Goal: Task Accomplishment & Management: Manage account settings

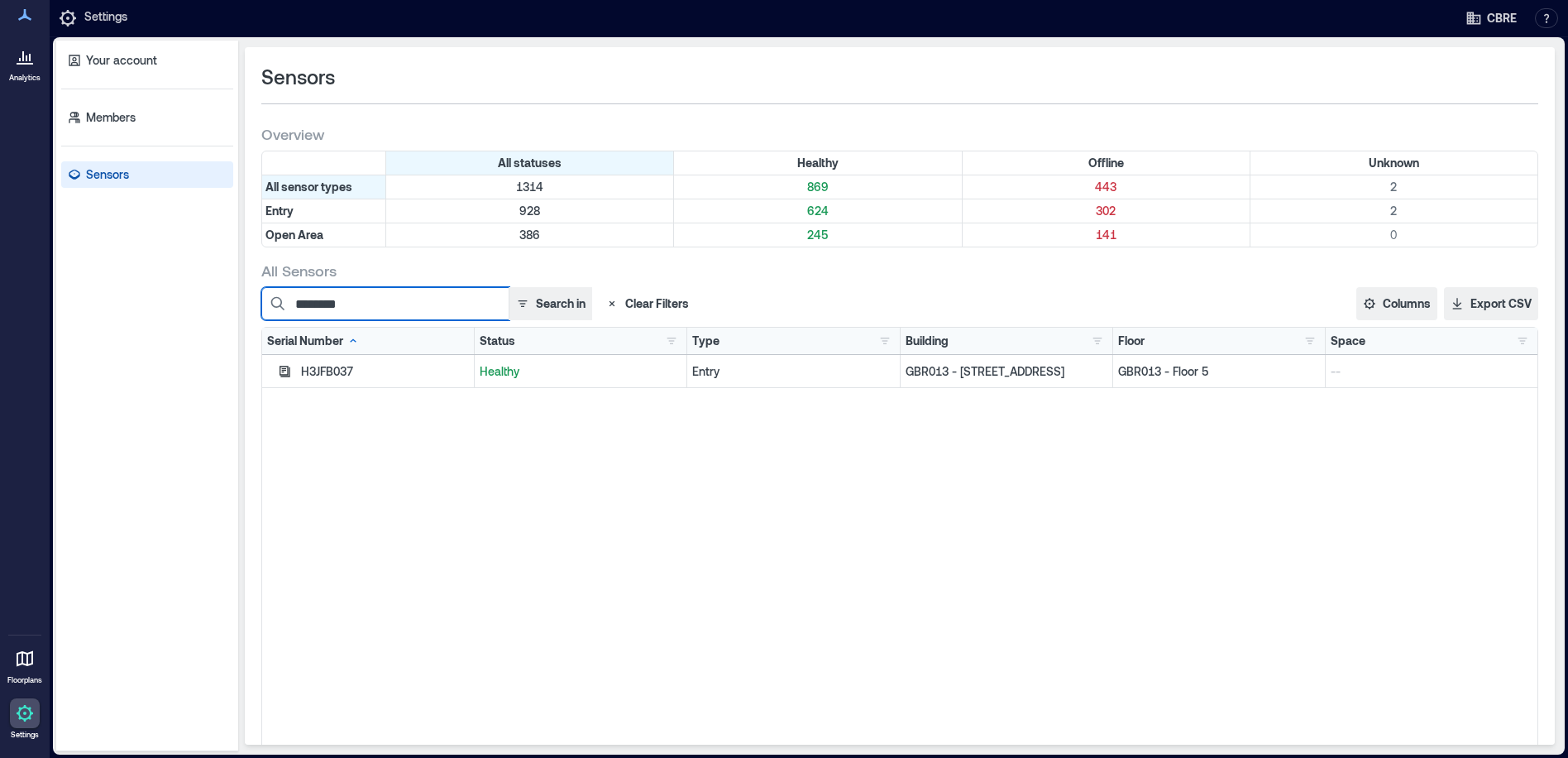
drag, startPoint x: 411, startPoint y: 306, endPoint x: 273, endPoint y: 310, distance: 138.1
click at [283, 302] on input "********" at bounding box center [386, 304] width 248 height 33
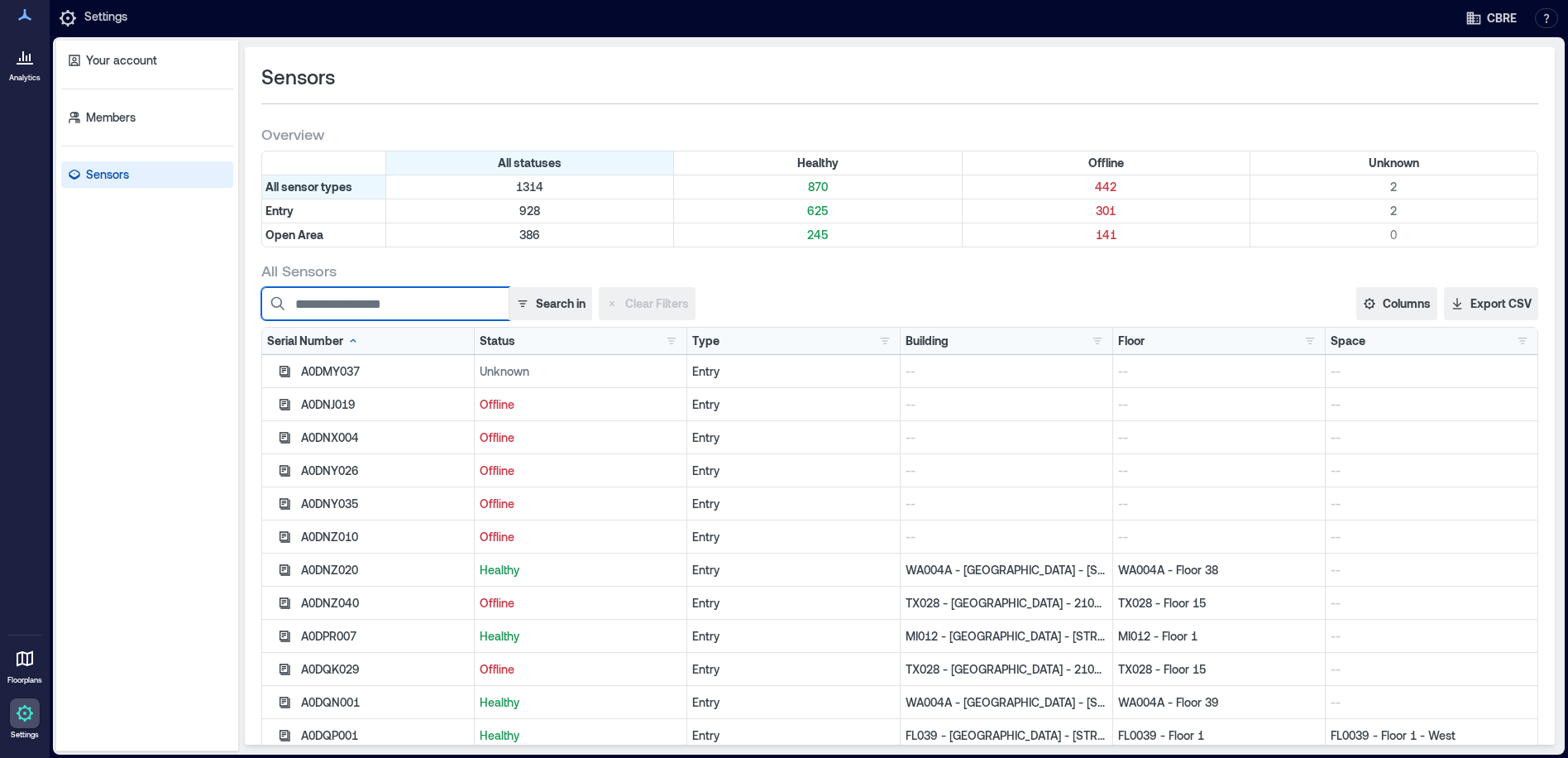
paste input "********"
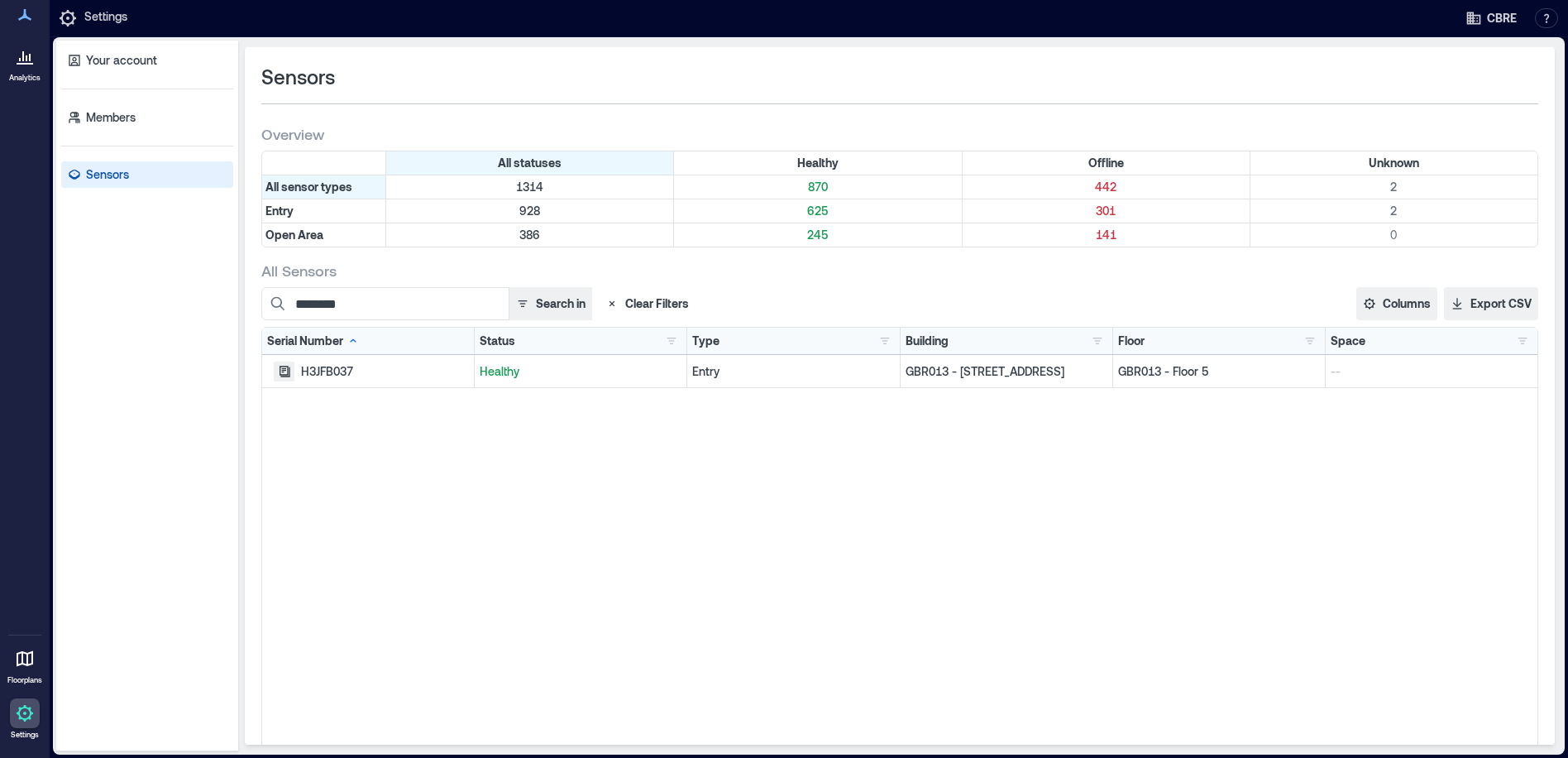
click at [286, 371] on icon "button" at bounding box center [284, 371] width 13 height 13
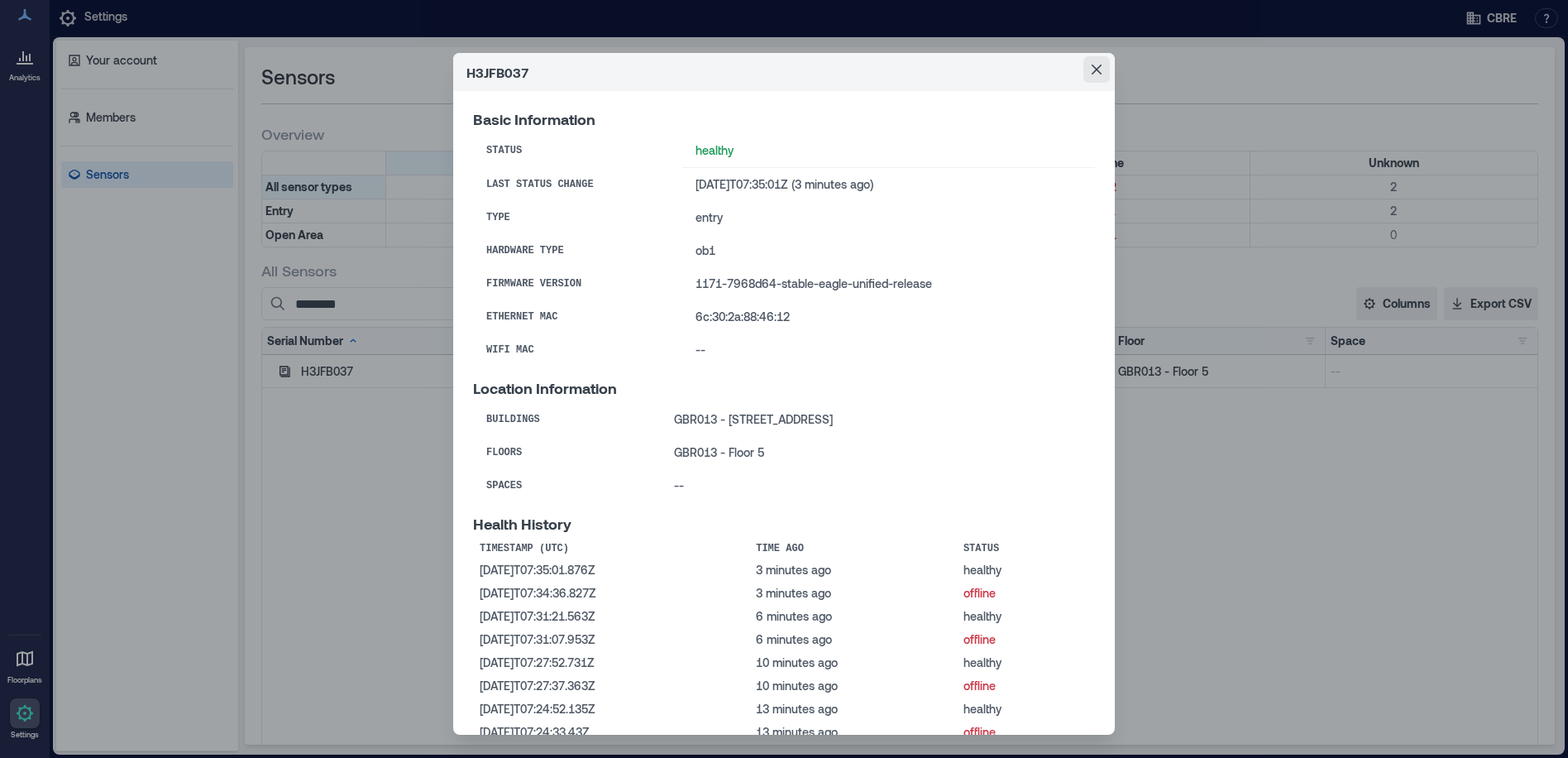
click at [1091, 67] on icon "Close" at bounding box center [1096, 69] width 10 height 10
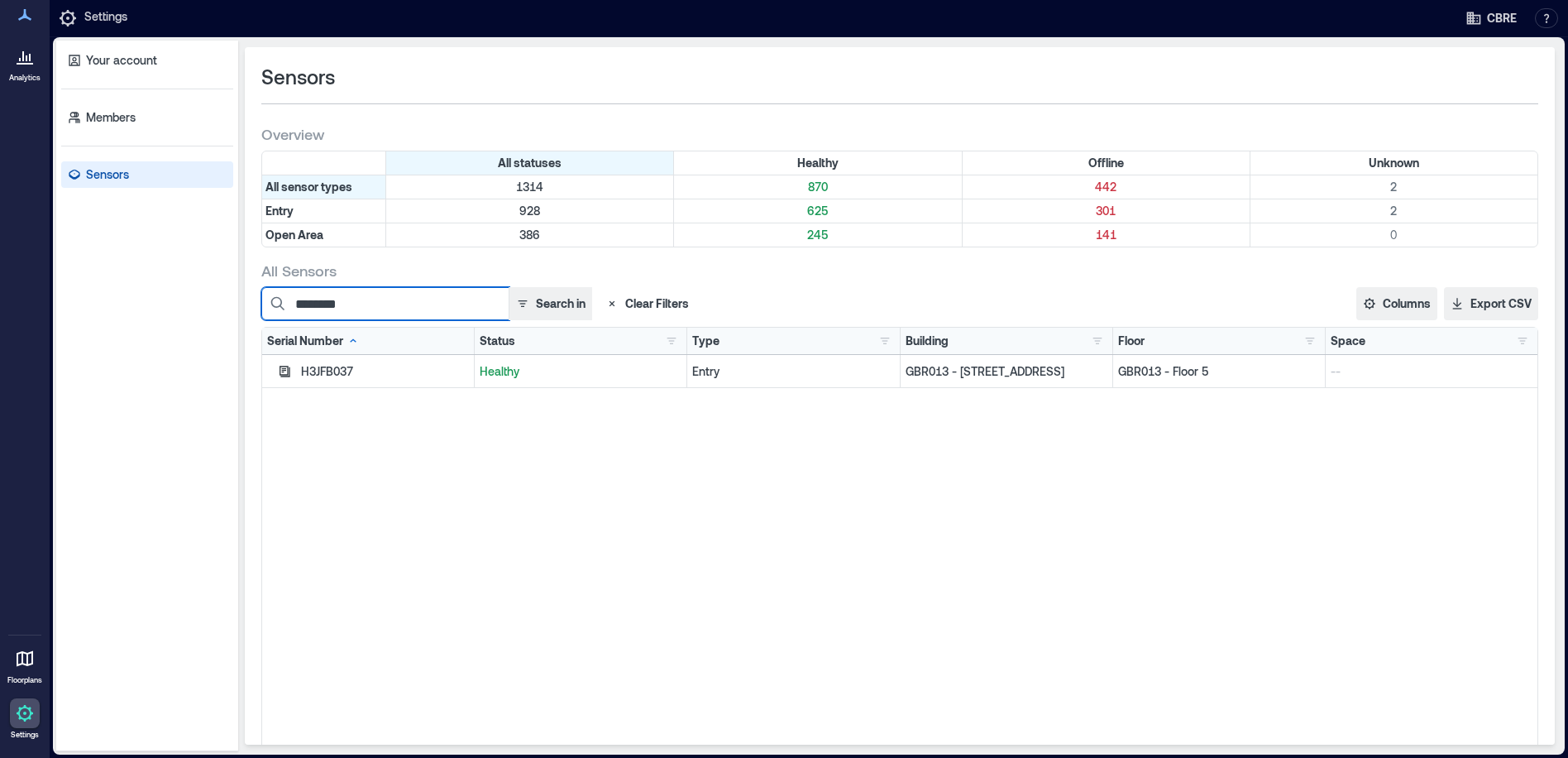
drag, startPoint x: 377, startPoint y: 306, endPoint x: 187, endPoint y: 298, distance: 190.2
click at [194, 301] on div "Your account Members Sensors Sensors Overview All statuses Healthy Offline Unkn…" at bounding box center [809, 396] width 1506 height 711
type input "********"
click at [286, 366] on icon "button" at bounding box center [285, 371] width 11 height 11
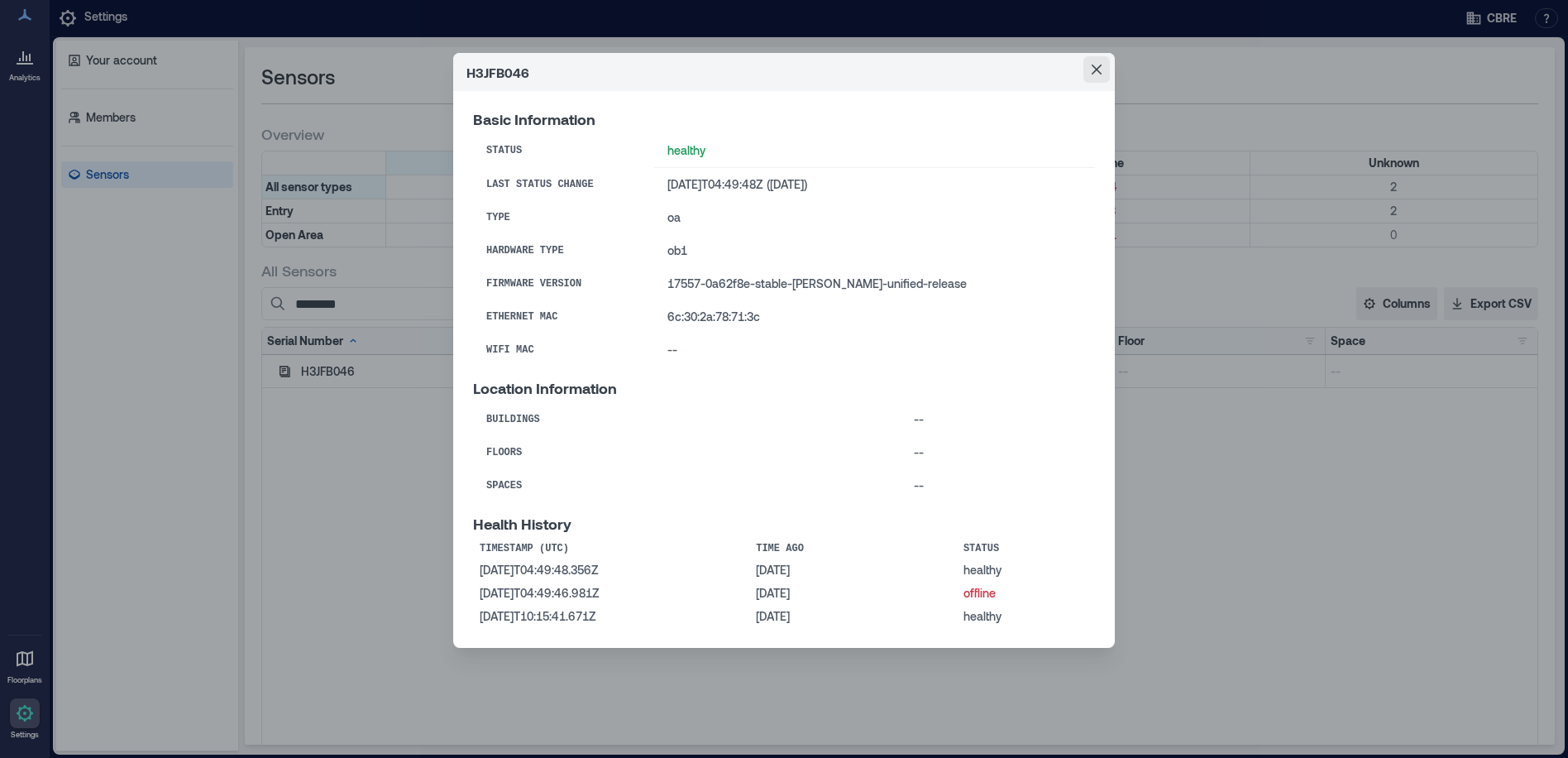
click at [1099, 71] on icon "Close" at bounding box center [1096, 69] width 10 height 10
click at [1093, 68] on icon "Close" at bounding box center [1096, 69] width 10 height 10
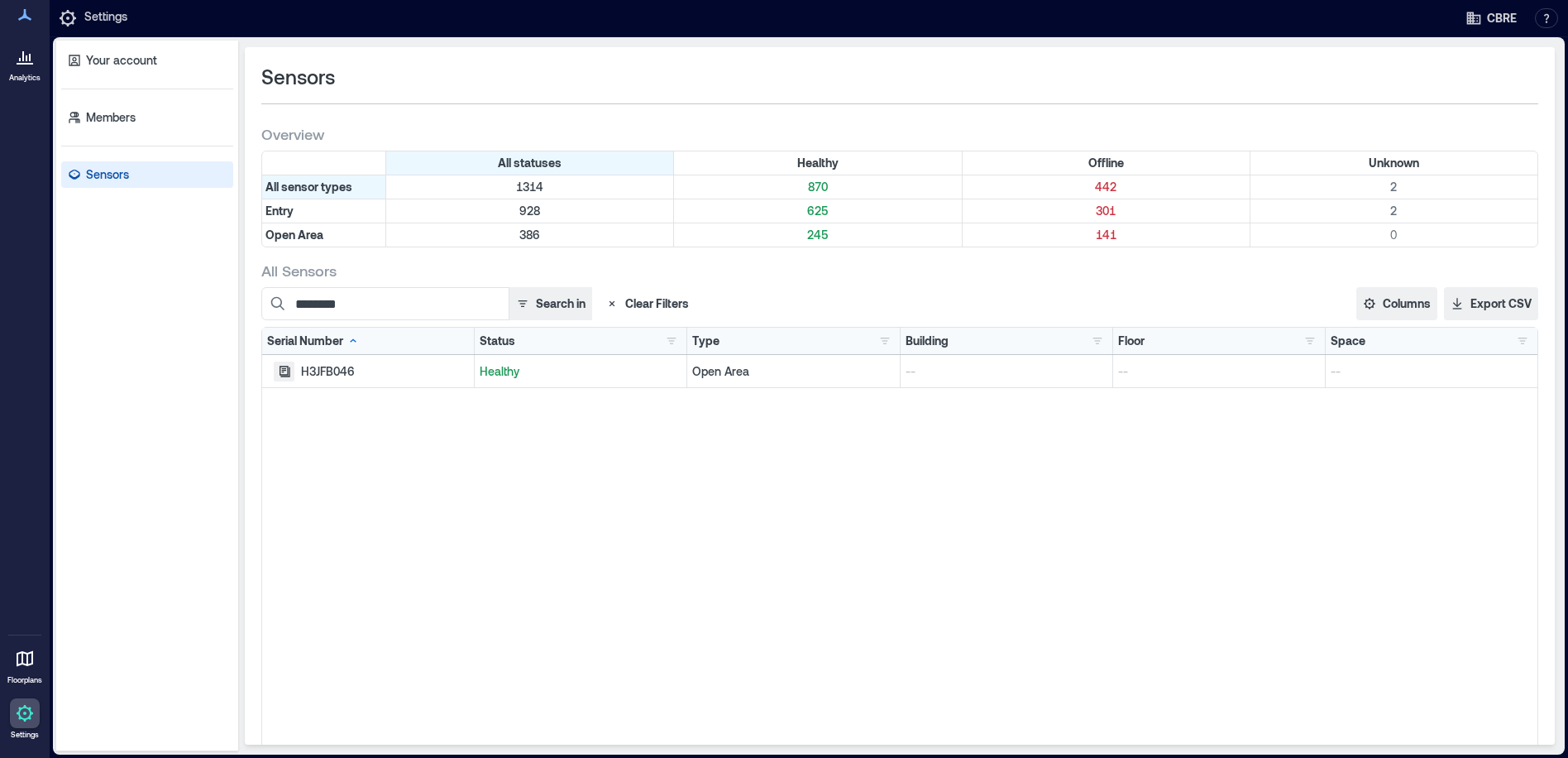
click at [288, 372] on icon "button" at bounding box center [285, 371] width 11 height 11
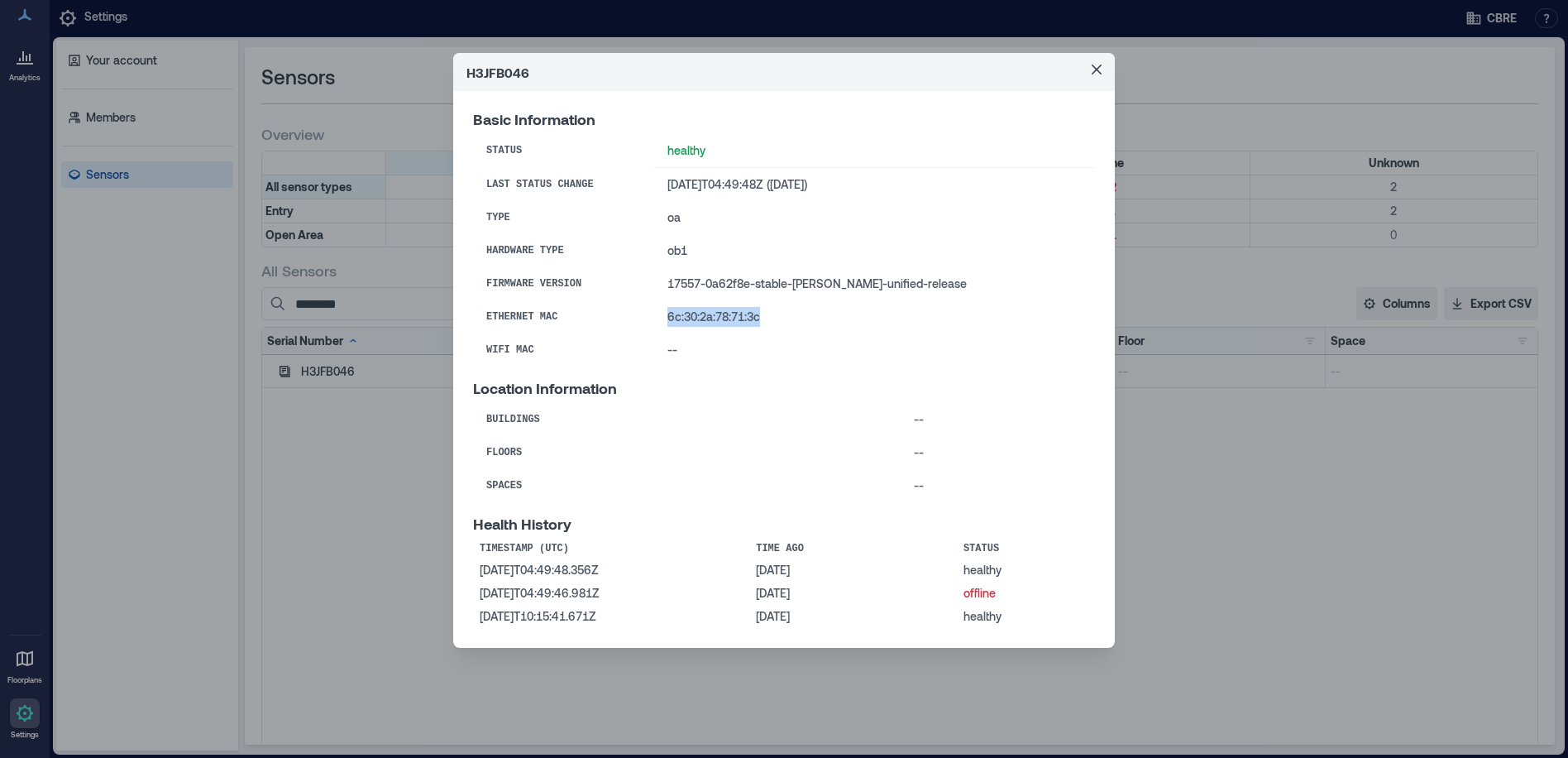
drag, startPoint x: 684, startPoint y: 321, endPoint x: 778, endPoint y: 332, distance: 94.6
click at [778, 332] on td "6c:30:2a:78:71:3c" at bounding box center [875, 316] width 441 height 33
copy td "6c:30:2a:78:71:3c"
click at [673, 292] on td "17557-0a62f8e-stable-[PERSON_NAME]-unified-release" at bounding box center [875, 283] width 441 height 33
drag, startPoint x: 684, startPoint y: 279, endPoint x: 933, endPoint y: 281, distance: 249.0
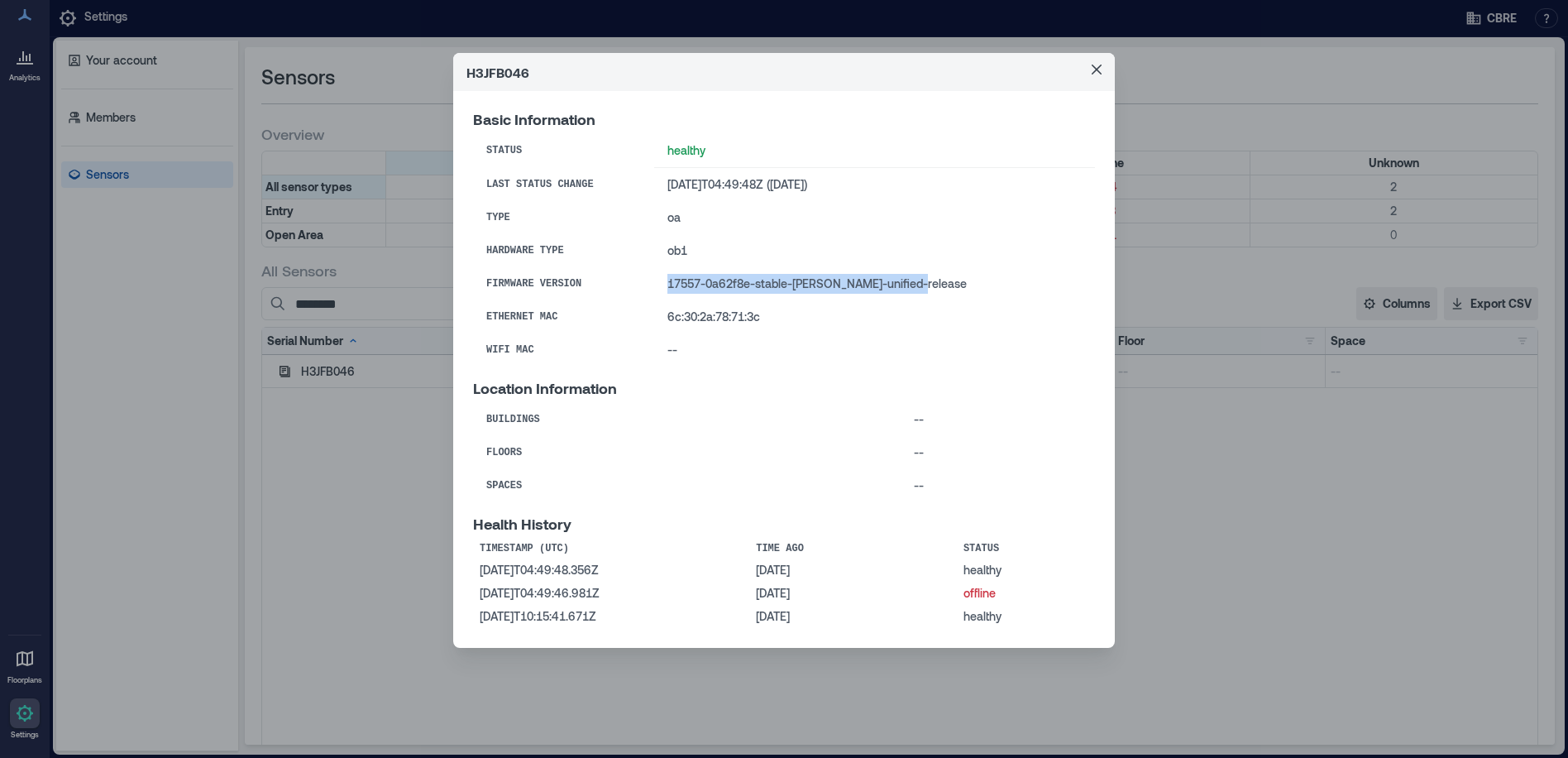
click at [933, 281] on td "17557-0a62f8e-stable-[PERSON_NAME]-unified-release" at bounding box center [875, 283] width 441 height 33
copy td "17557-0a62f8e-stable-[PERSON_NAME]-unified-release"
drag, startPoint x: 1091, startPoint y: 72, endPoint x: 379, endPoint y: 408, distance: 787.3
click at [1091, 72] on button "Close" at bounding box center [1097, 70] width 27 height 27
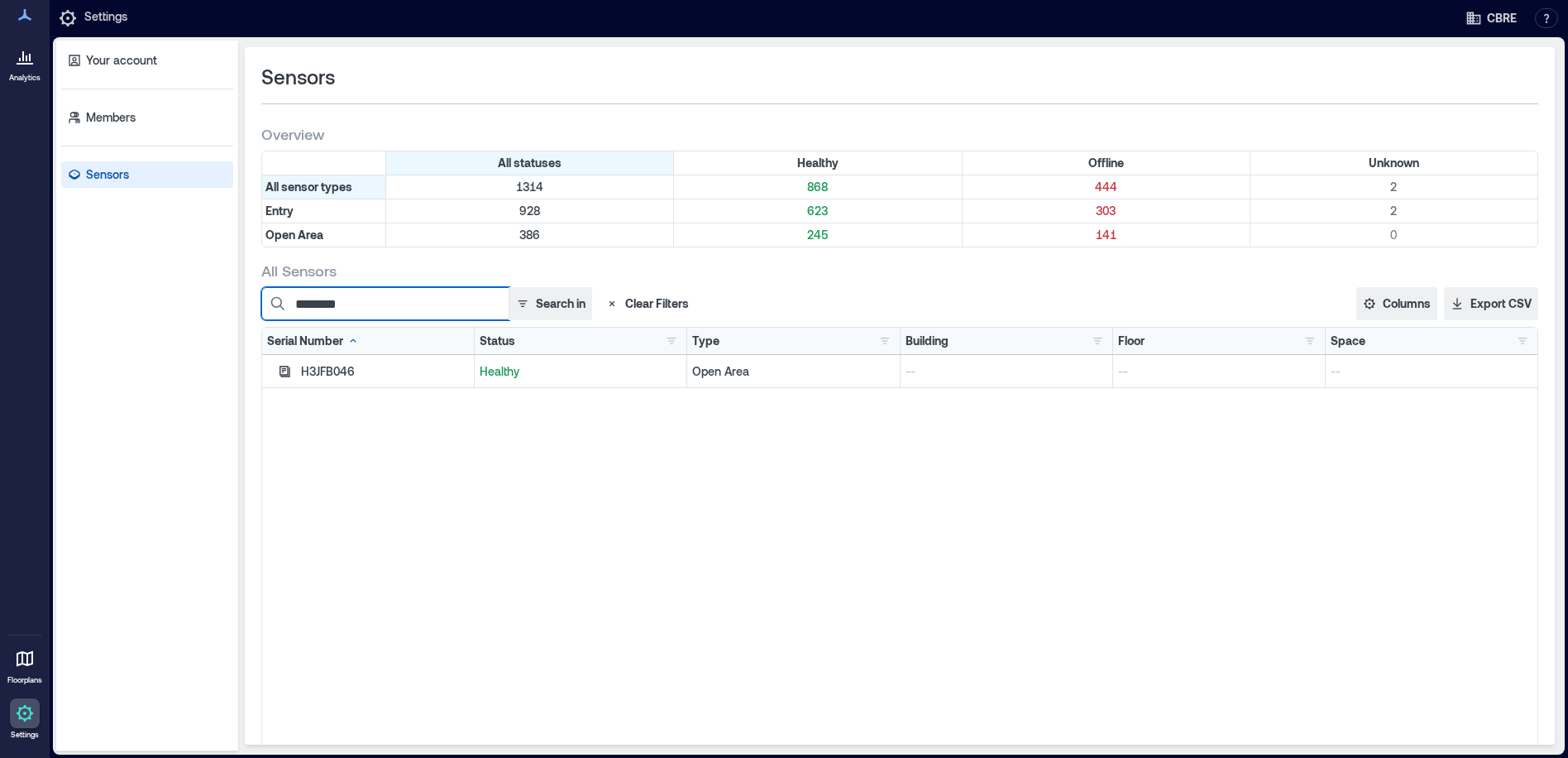
click at [386, 298] on input "********" at bounding box center [386, 304] width 248 height 33
drag, startPoint x: 361, startPoint y: 306, endPoint x: 247, endPoint y: 299, distance: 114.2
click at [247, 299] on div "Sensors Overview All statuses Healthy Offline Unknown All sensor types 1314 868…" at bounding box center [900, 396] width 1310 height 697
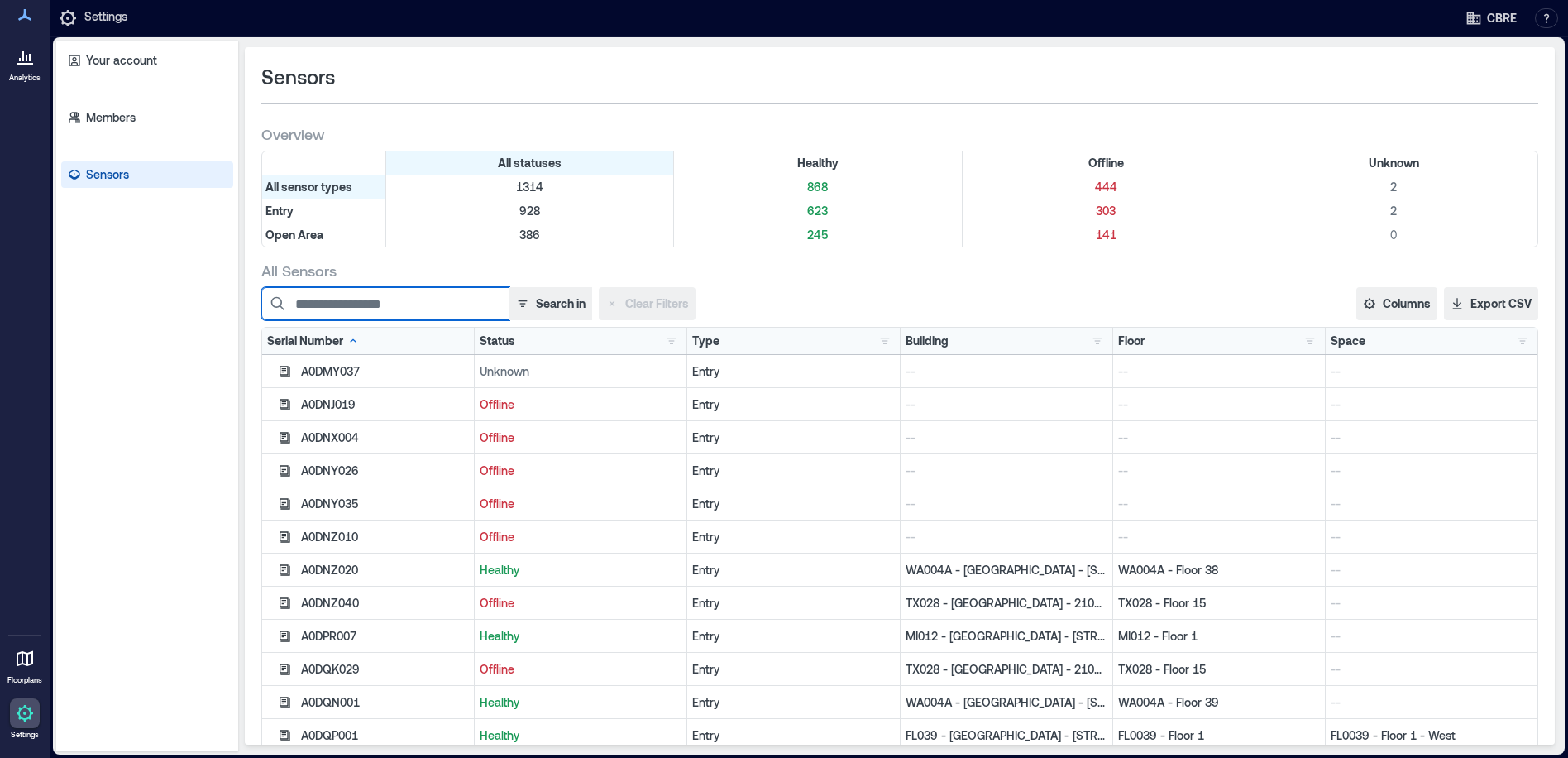
paste input "********"
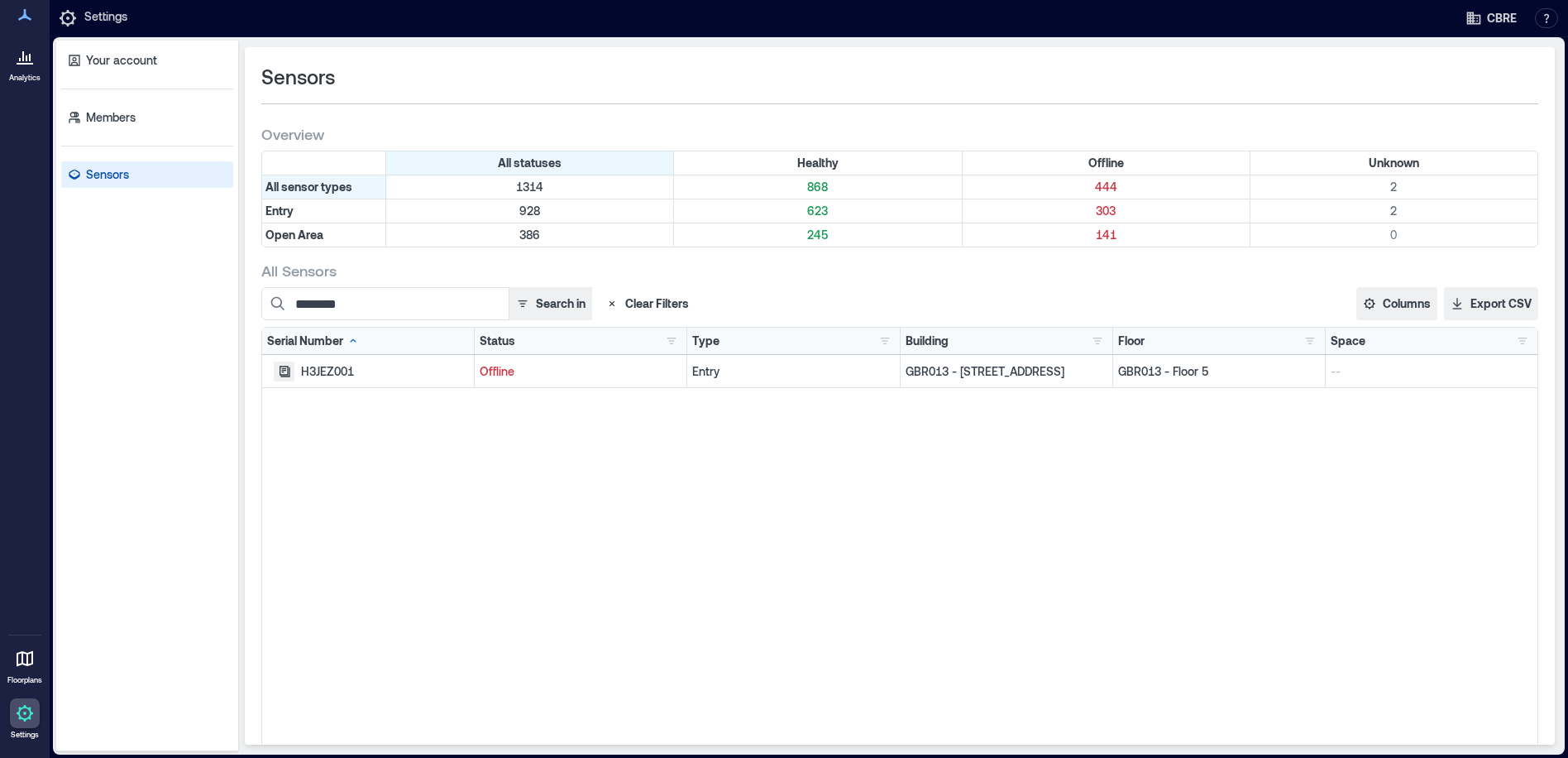
click at [287, 372] on icon "button" at bounding box center [285, 371] width 11 height 11
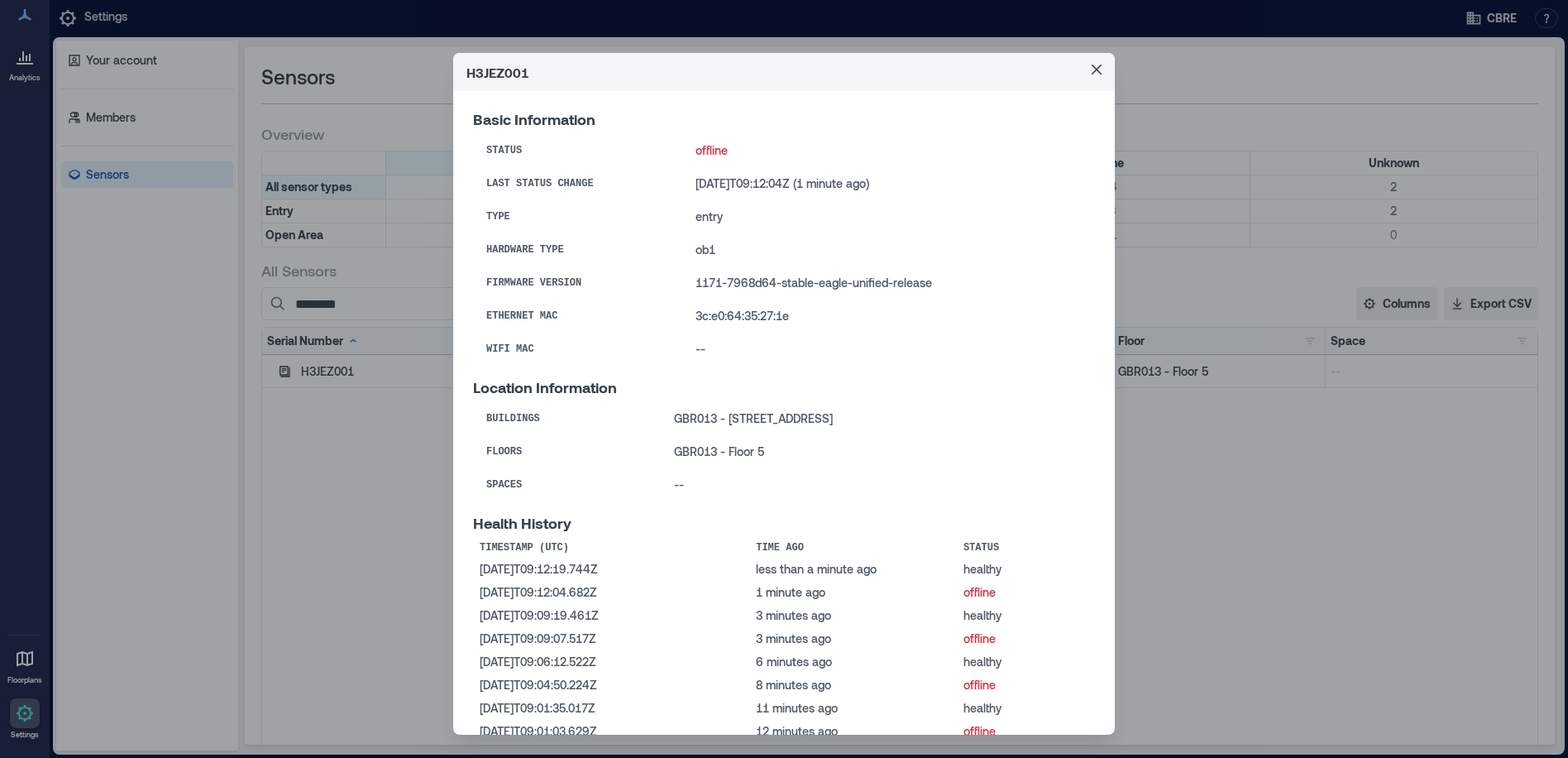
click at [683, 281] on td "1171-7968d64-stable-eagle-unified-release" at bounding box center [889, 282] width 412 height 33
drag, startPoint x: 676, startPoint y: 292, endPoint x: 917, endPoint y: 296, distance: 241.0
click at [917, 296] on td "1171-7968d64-stable-eagle-unified-release" at bounding box center [889, 282] width 412 height 33
copy td "1171-7968d64-stable-eagle-unified-release"
click at [1093, 65] on icon "Close" at bounding box center [1096, 69] width 10 height 10
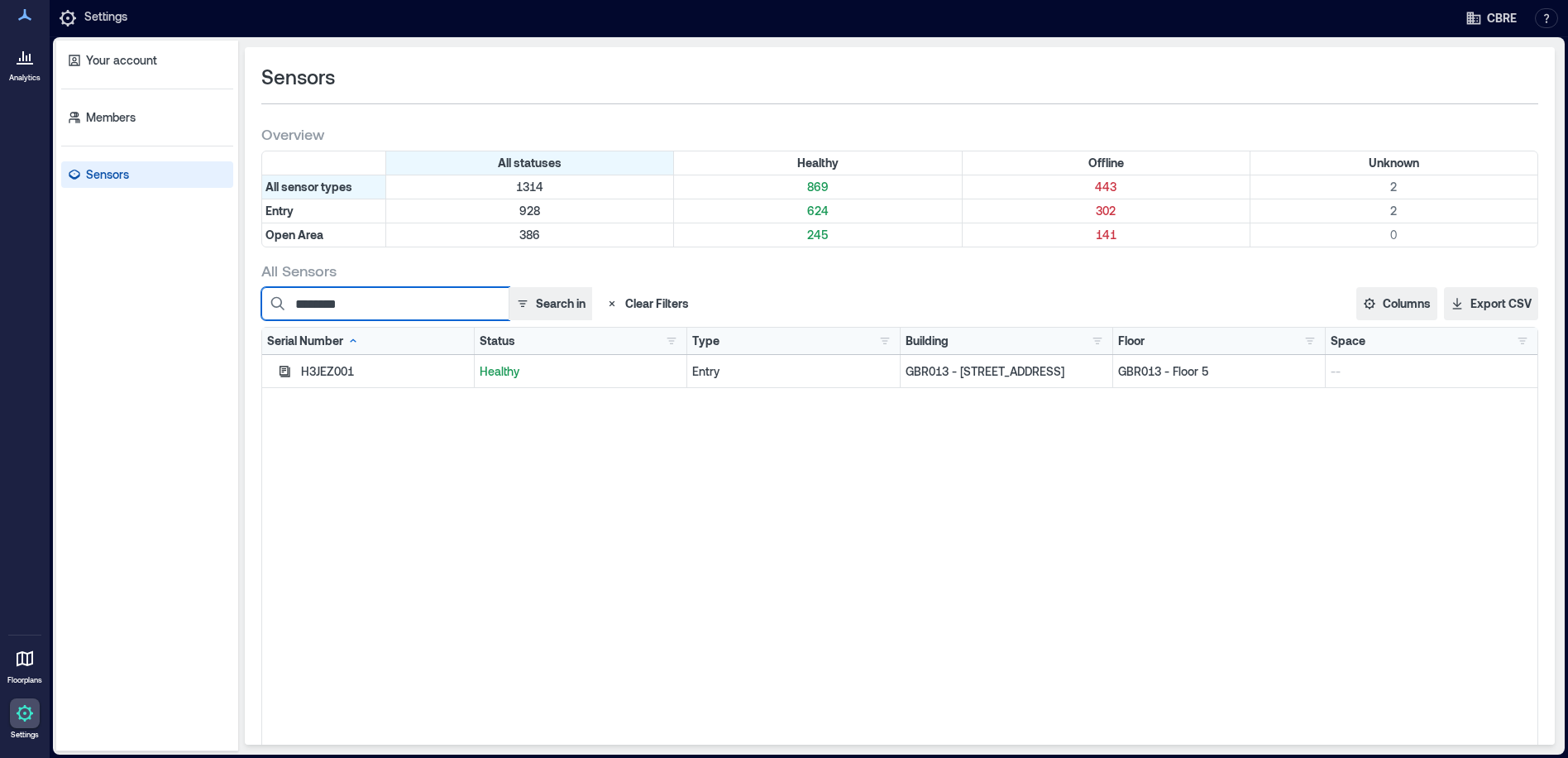
drag, startPoint x: 386, startPoint y: 301, endPoint x: 372, endPoint y: 306, distance: 14.9
click at [385, 301] on input "********" at bounding box center [386, 304] width 248 height 33
drag, startPoint x: 372, startPoint y: 306, endPoint x: 183, endPoint y: 290, distance: 189.7
click at [190, 291] on div "Your account Members Sensors Sensors Overview All statuses Healthy Offline Unkn…" at bounding box center [809, 396] width 1506 height 711
paste input
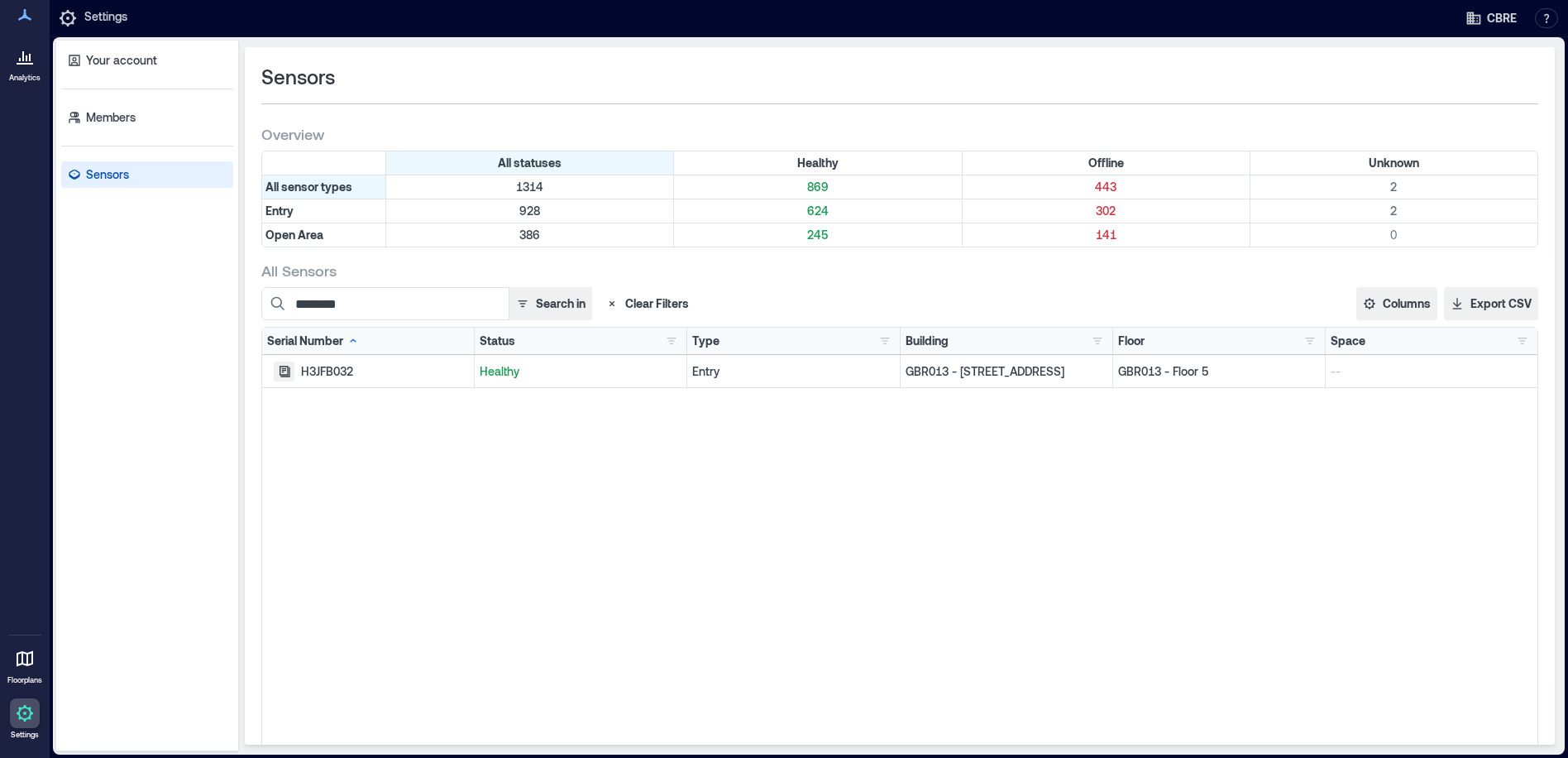
click at [282, 371] on icon "button" at bounding box center [285, 371] width 11 height 11
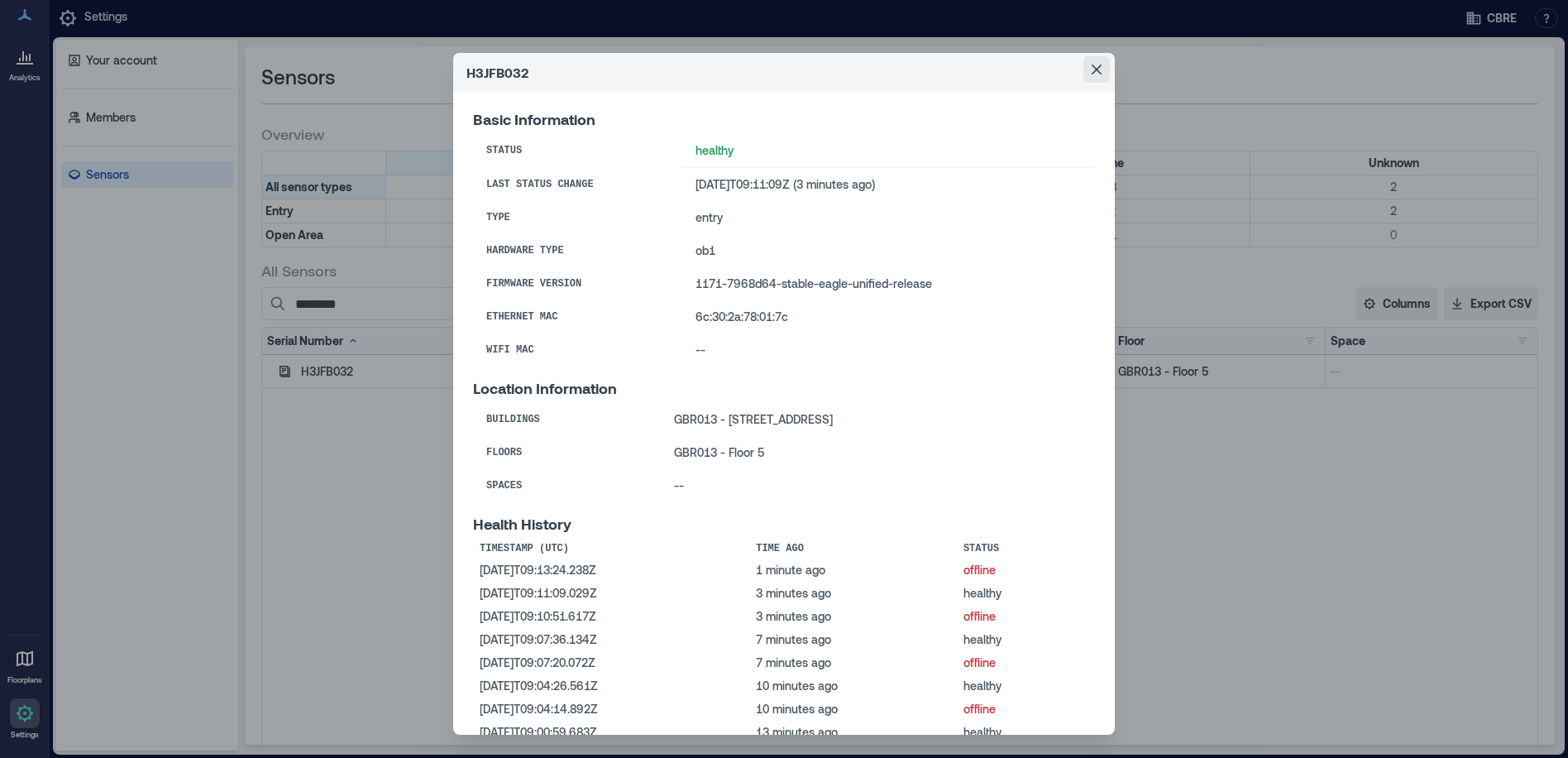
click at [1091, 69] on icon "Close" at bounding box center [1096, 69] width 10 height 10
click at [1088, 59] on button "Close" at bounding box center [1097, 70] width 27 height 27
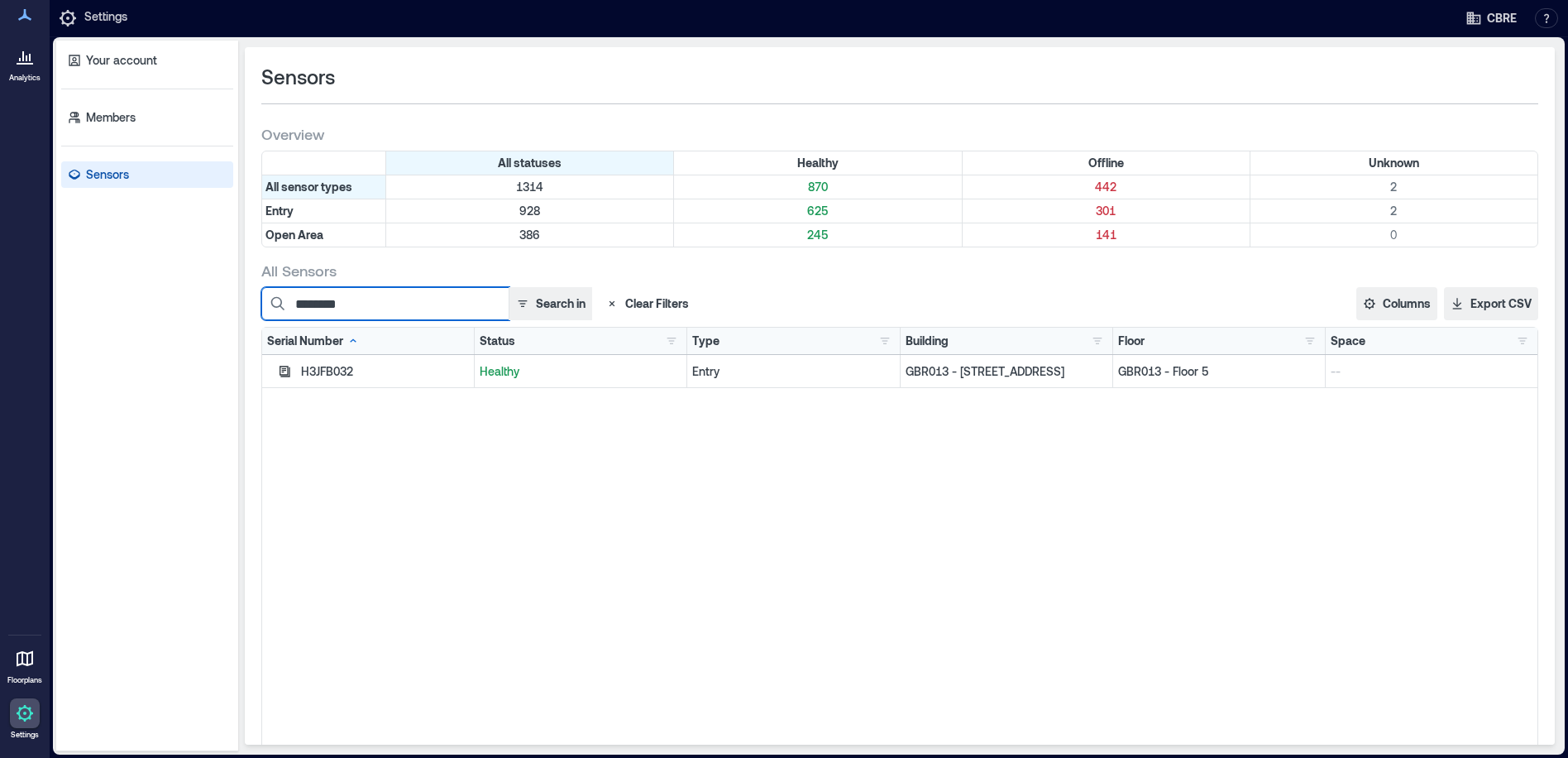
click at [392, 293] on input "********" at bounding box center [386, 304] width 248 height 33
click at [382, 311] on input "********" at bounding box center [386, 304] width 248 height 33
drag, startPoint x: 368, startPoint y: 301, endPoint x: 228, endPoint y: 303, distance: 140.0
click at [228, 303] on div "Your account Members Sensors Sensors Overview All statuses Healthy Offline Unkn…" at bounding box center [809, 396] width 1506 height 711
type input "********"
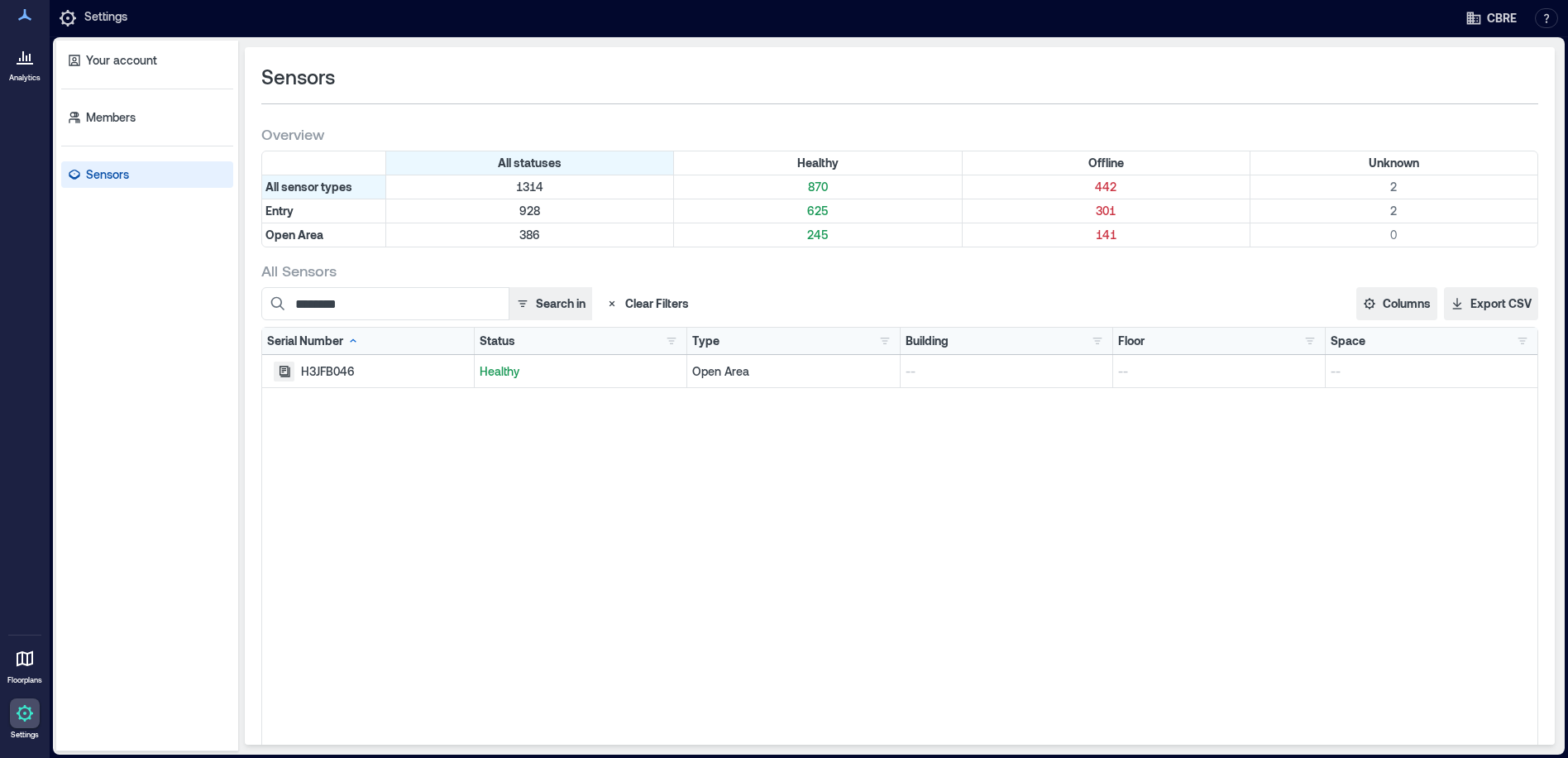
click at [286, 370] on icon "button" at bounding box center [285, 371] width 11 height 11
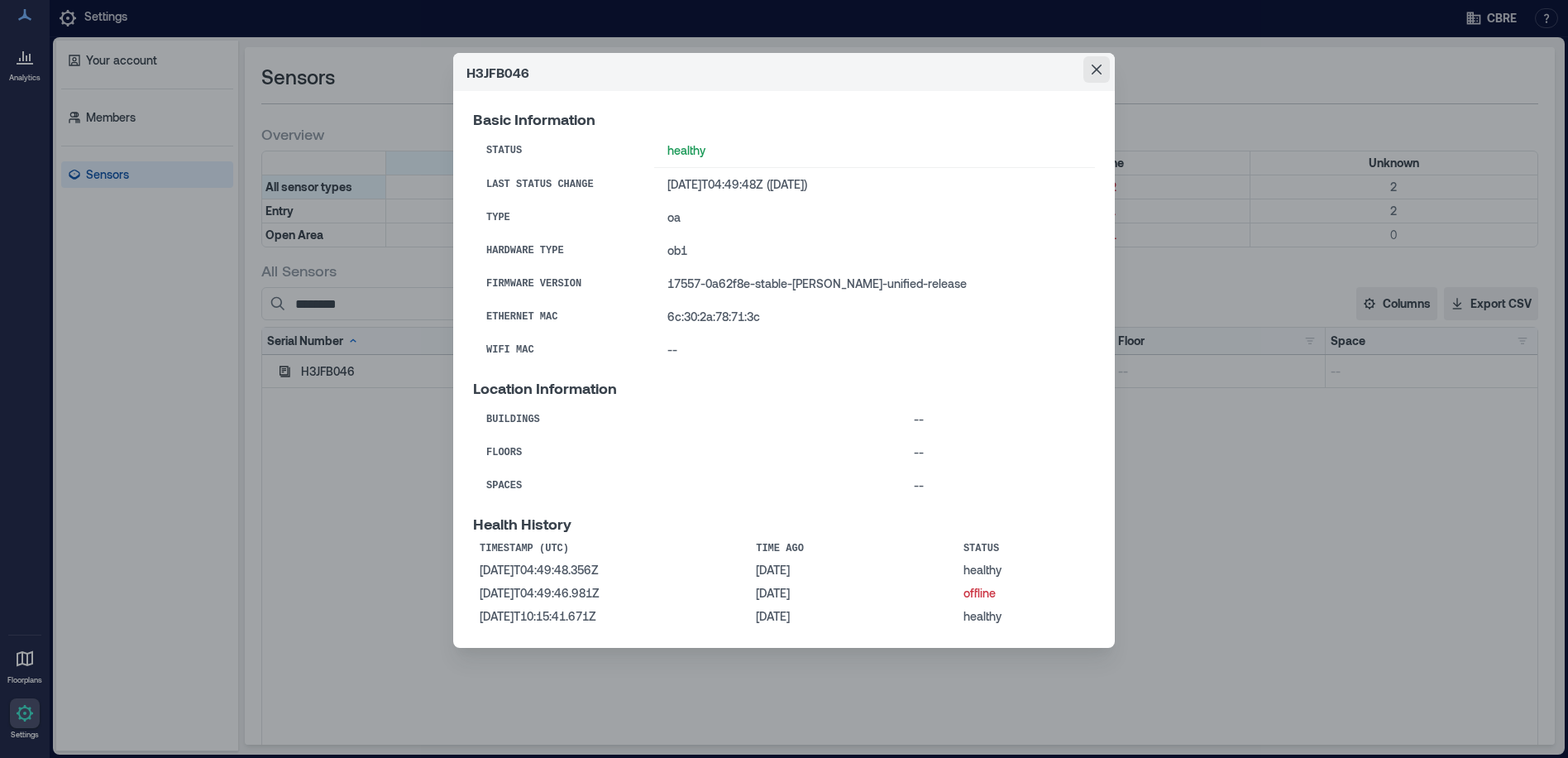
click at [1095, 71] on icon "Close" at bounding box center [1096, 69] width 10 height 10
click at [1086, 73] on button "Close" at bounding box center [1097, 70] width 27 height 27
